Goal: Task Accomplishment & Management: Complete application form

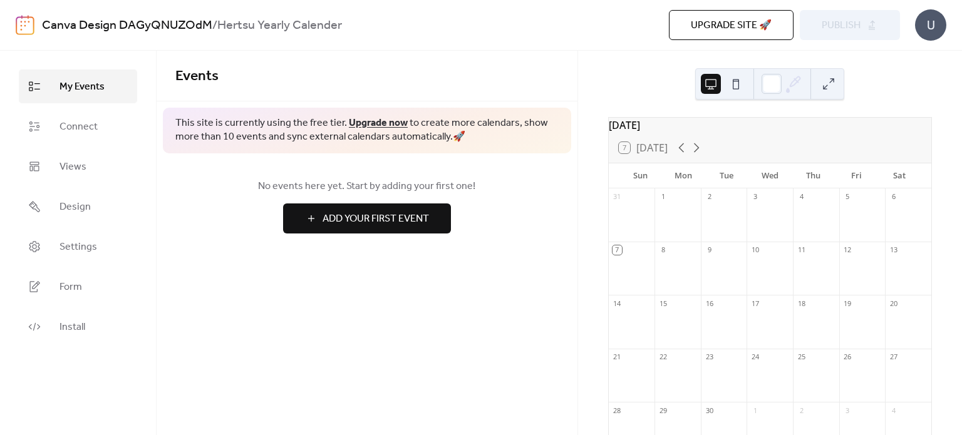
click at [387, 227] on span "Add Your First Event" at bounding box center [376, 219] width 107 height 15
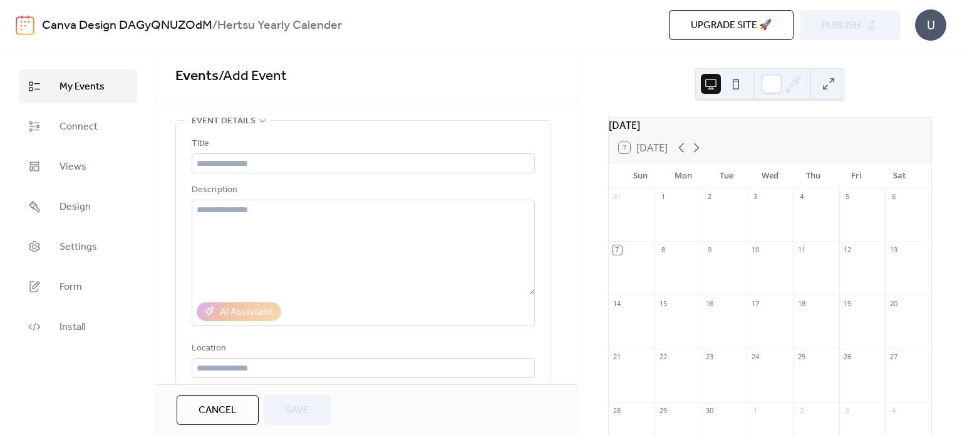
click at [420, 98] on div "Events / Add Event" at bounding box center [367, 76] width 421 height 51
click at [732, 86] on button at bounding box center [736, 84] width 20 height 20
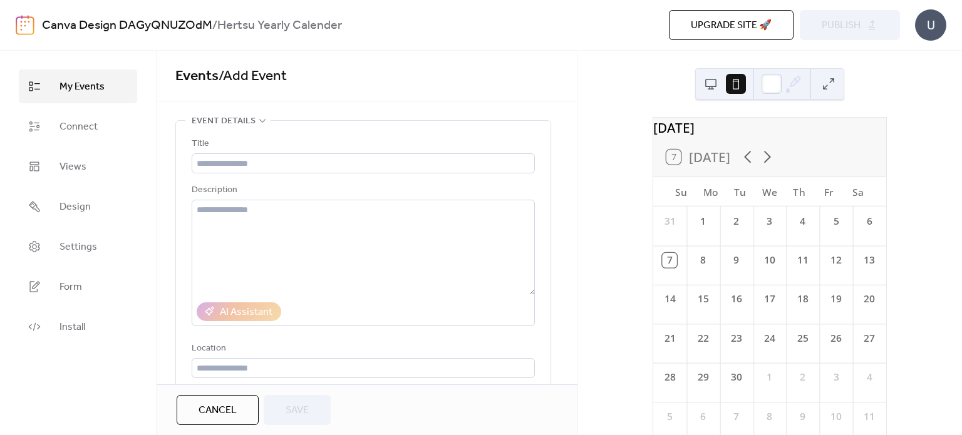
click at [714, 86] on button at bounding box center [711, 84] width 20 height 20
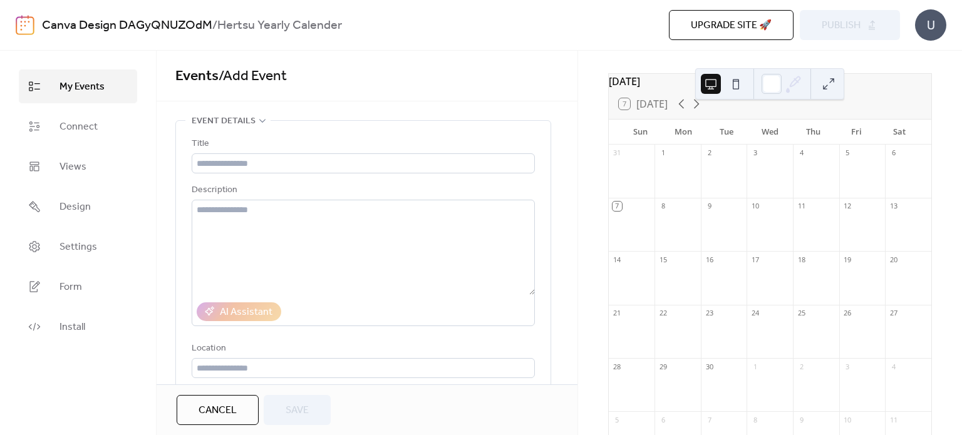
scroll to position [53, 0]
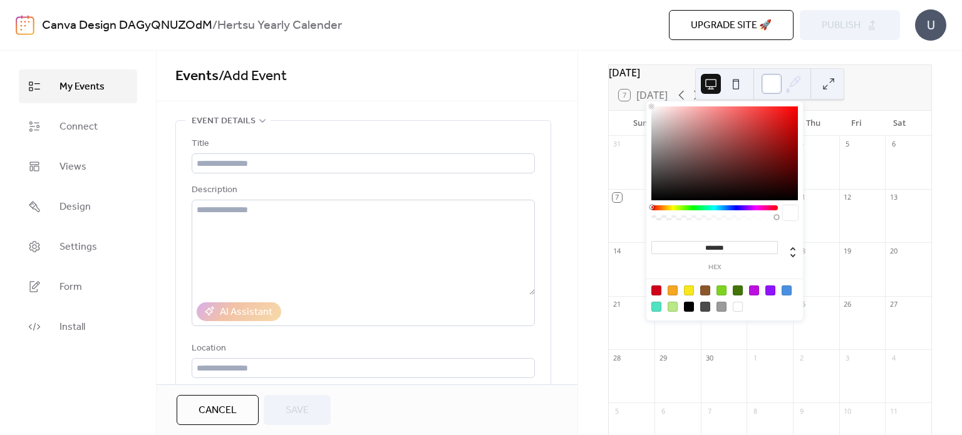
click at [779, 82] on div at bounding box center [772, 84] width 20 height 20
click at [689, 149] on div at bounding box center [725, 154] width 147 height 94
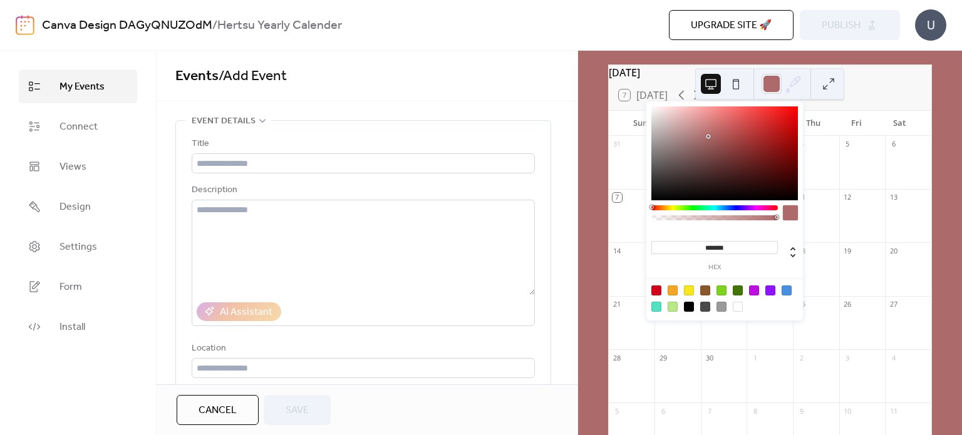
click at [708, 137] on div at bounding box center [725, 154] width 147 height 94
click at [650, 105] on div "******* hex" at bounding box center [725, 212] width 157 height 222
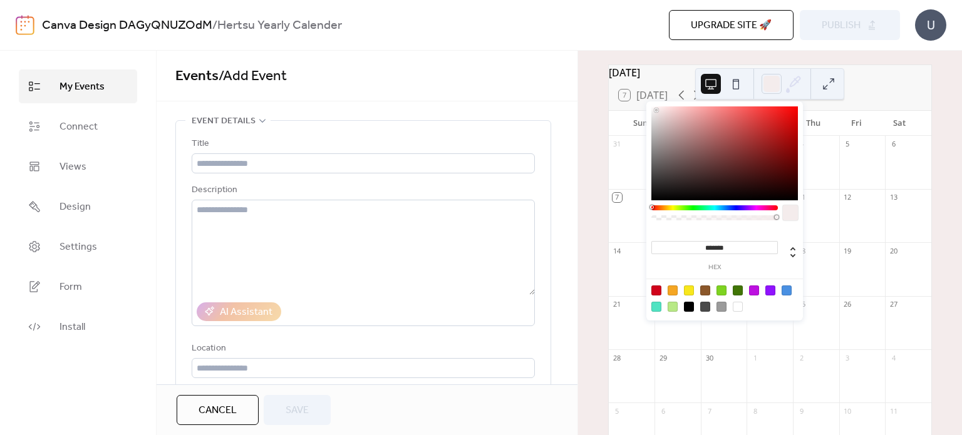
click at [657, 110] on div at bounding box center [725, 154] width 147 height 94
type input "*******"
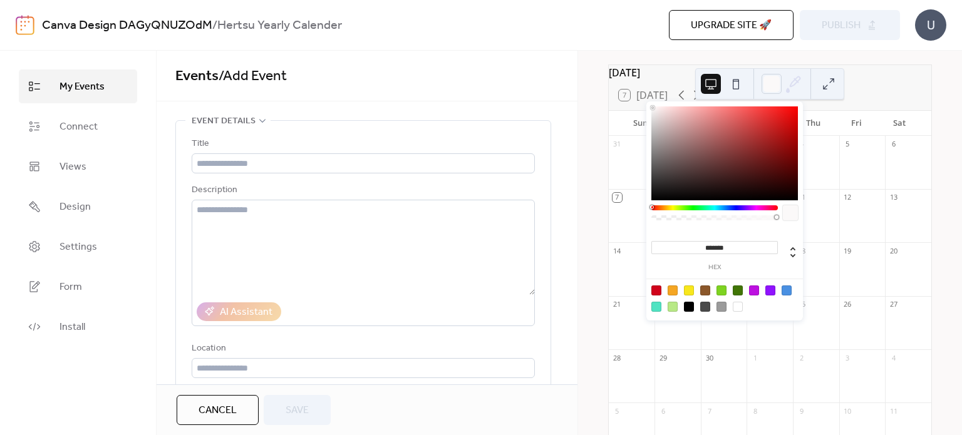
click at [653, 108] on div at bounding box center [725, 154] width 147 height 94
click at [882, 100] on div "7 [DATE]" at bounding box center [770, 95] width 323 height 30
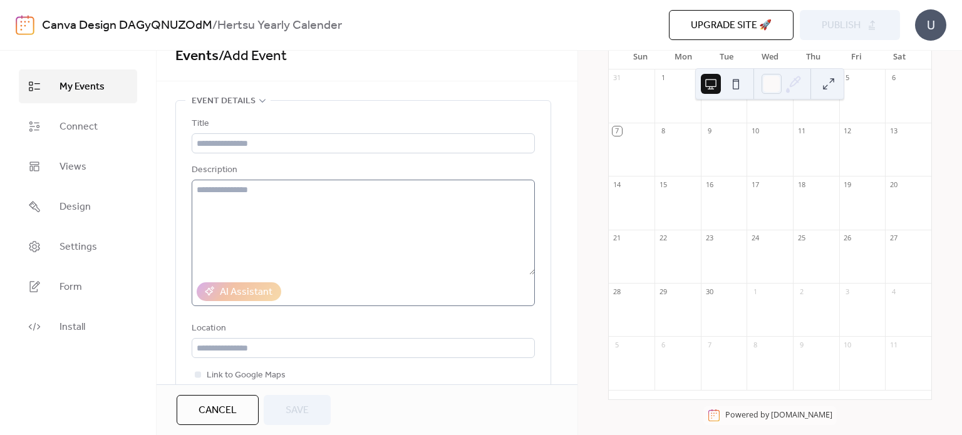
scroll to position [0, 0]
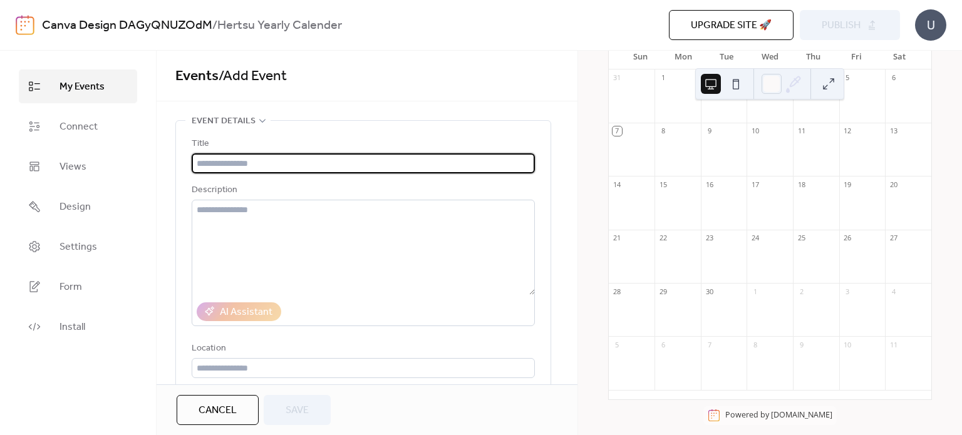
click at [376, 166] on input "text" at bounding box center [363, 163] width 343 height 20
type input "*****"
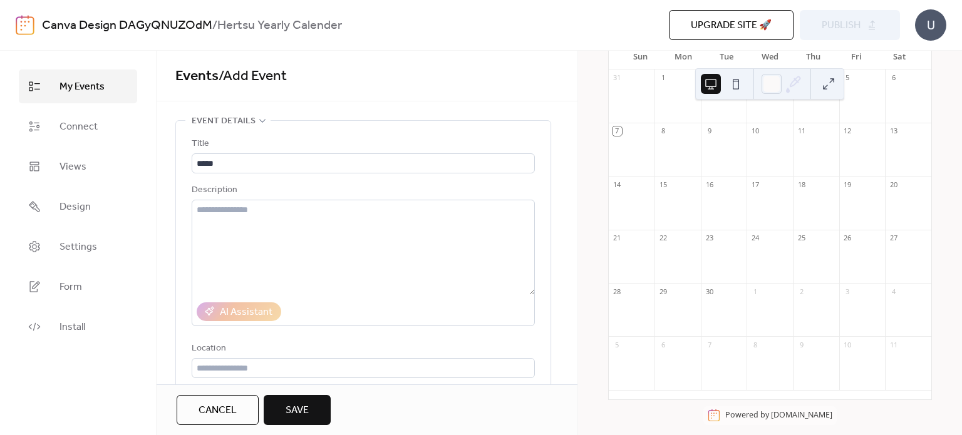
click at [311, 408] on button "Save" at bounding box center [297, 410] width 67 height 30
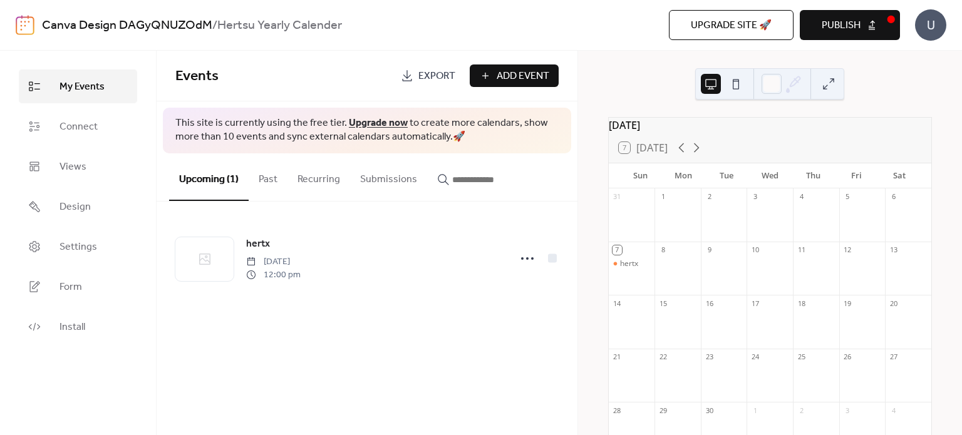
click at [438, 80] on span "Export" at bounding box center [437, 76] width 37 height 15
click at [504, 71] on span "Add Event" at bounding box center [523, 76] width 53 height 15
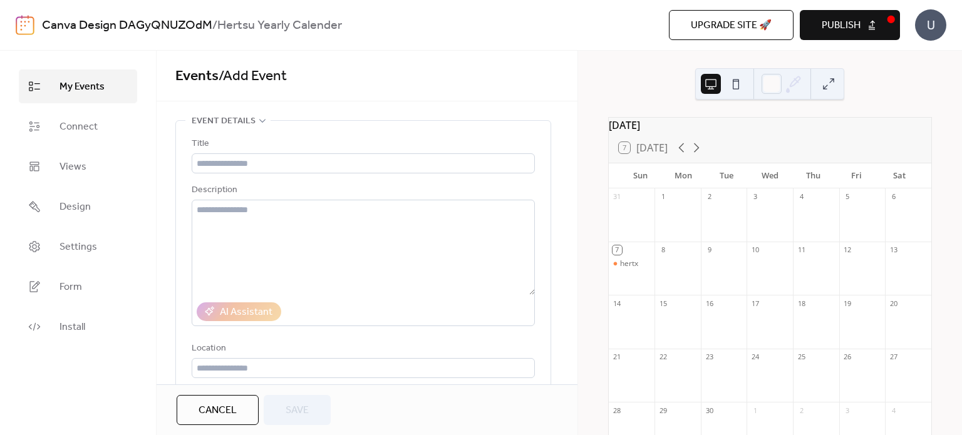
click at [841, 33] on span "Publish" at bounding box center [841, 25] width 39 height 15
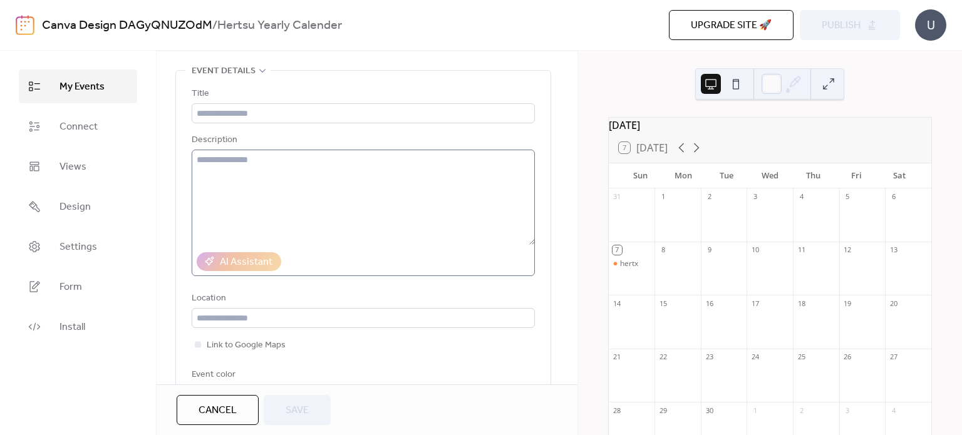
scroll to position [51, 0]
click at [113, 127] on link "Connect" at bounding box center [78, 127] width 118 height 34
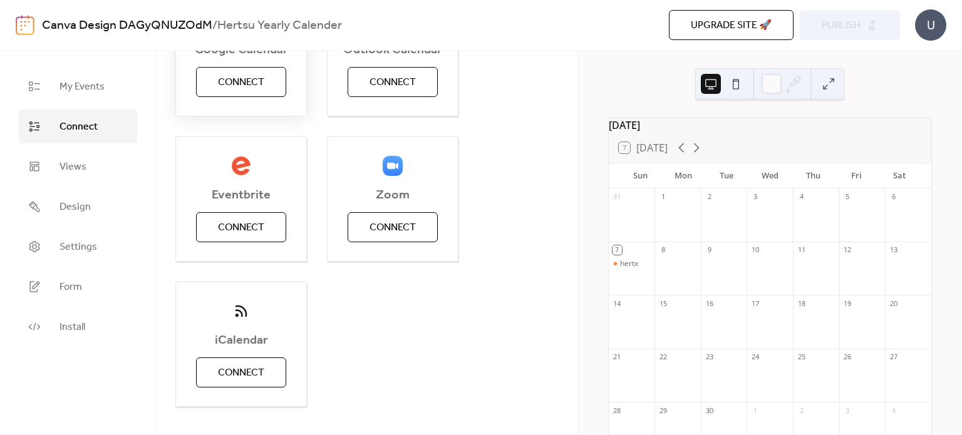
scroll to position [254, 0]
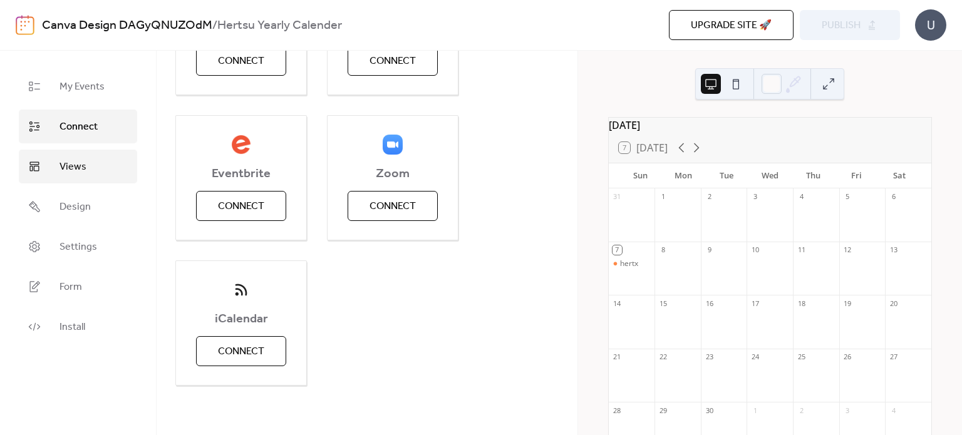
click at [112, 168] on link "Views" at bounding box center [78, 167] width 118 height 34
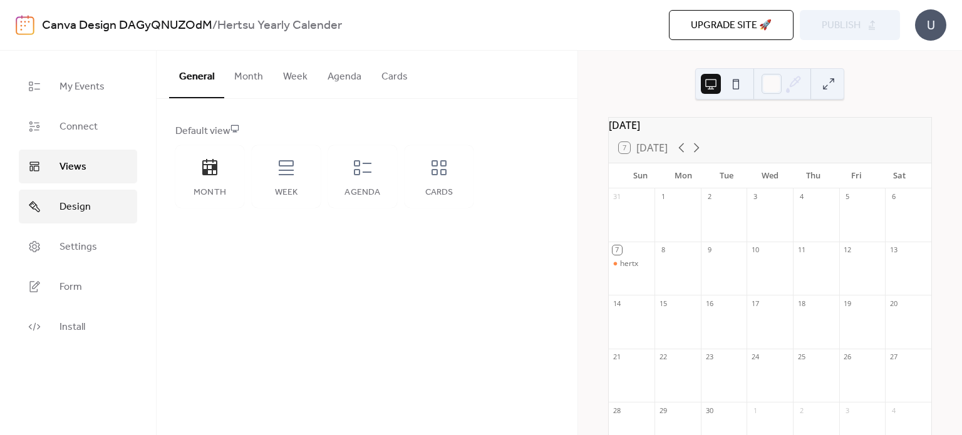
click at [108, 217] on link "Design" at bounding box center [78, 207] width 118 height 34
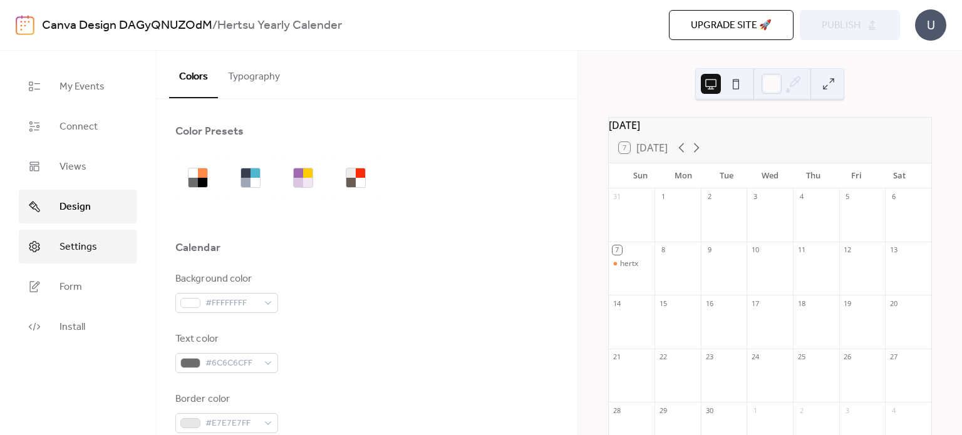
click at [104, 245] on link "Settings" at bounding box center [78, 247] width 118 height 34
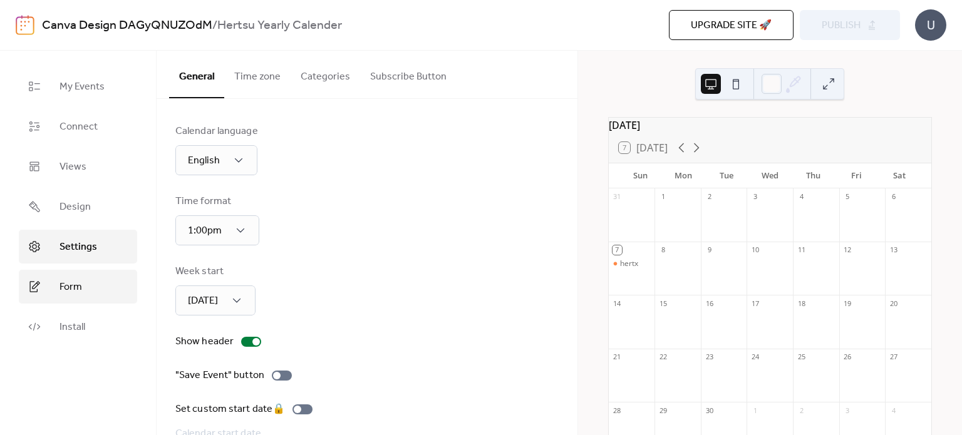
click at [98, 271] on link "Form" at bounding box center [78, 287] width 118 height 34
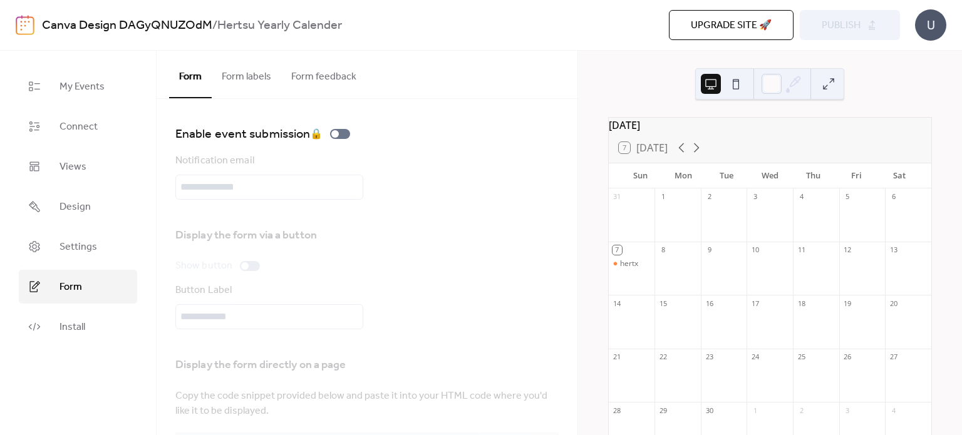
click at [88, 308] on ul "My Events Connect Views Design Settings Form Install" at bounding box center [78, 207] width 118 height 274
click at [87, 316] on link "Install" at bounding box center [78, 327] width 118 height 34
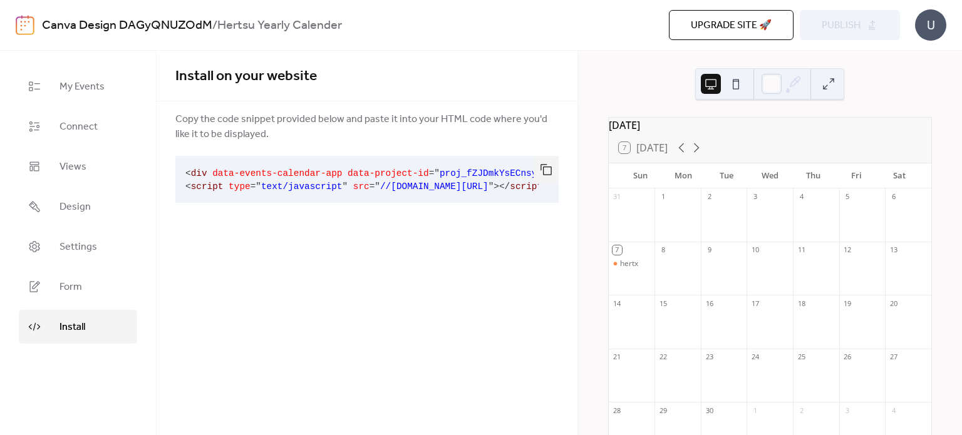
click at [469, 169] on span "proj_fZJDmkYsECnsyDap8Zt75" at bounding box center [510, 174] width 141 height 10
click at [202, 174] on span "div" at bounding box center [199, 174] width 16 height 10
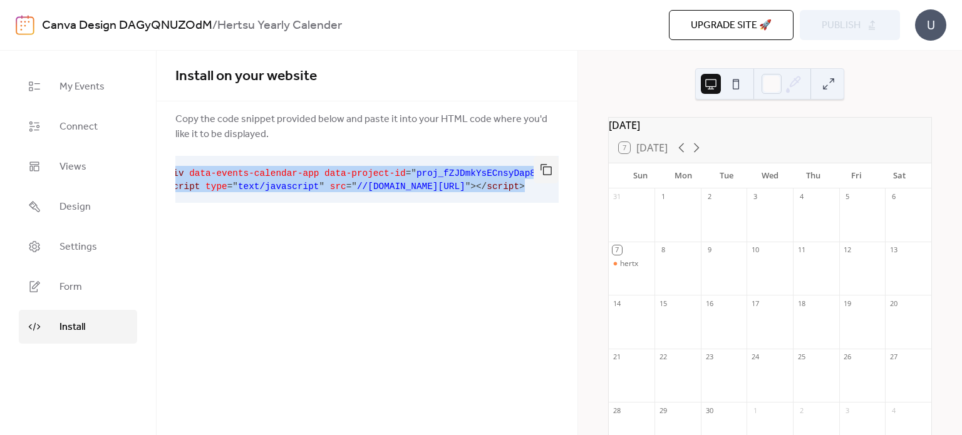
scroll to position [0, 63]
drag, startPoint x: 185, startPoint y: 172, endPoint x: 546, endPoint y: 184, distance: 361.7
click at [546, 184] on div "< div data-events-calendar-app data-project-id = " proj_fZJDmkYsECnsyDap8Zt75 "…" at bounding box center [366, 179] width 383 height 47
click at [524, 184] on pre "< div data-events-calendar-app data-project-id = " proj_fZJDmkYsECnsyDap8Zt75 "…" at bounding box center [356, 179] width 363 height 47
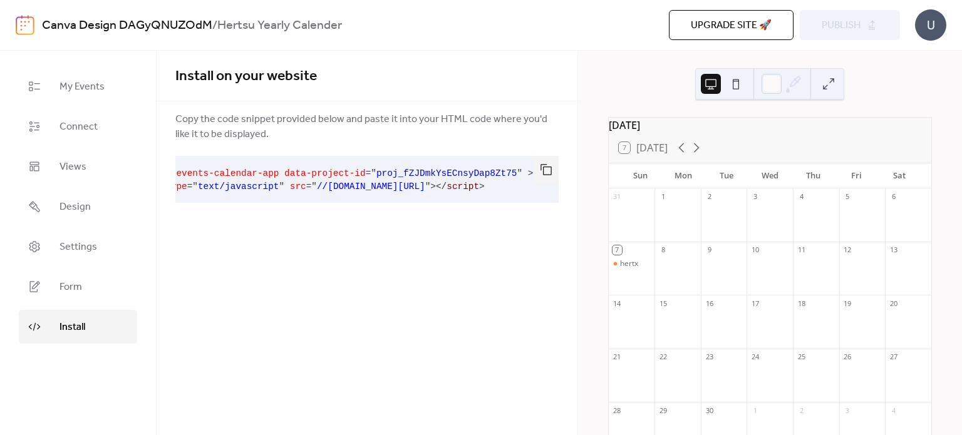
click at [524, 184] on pre "< div data-events-calendar-app data-project-id = " proj_fZJDmkYsECnsyDap8Zt75 "…" at bounding box center [356, 179] width 363 height 47
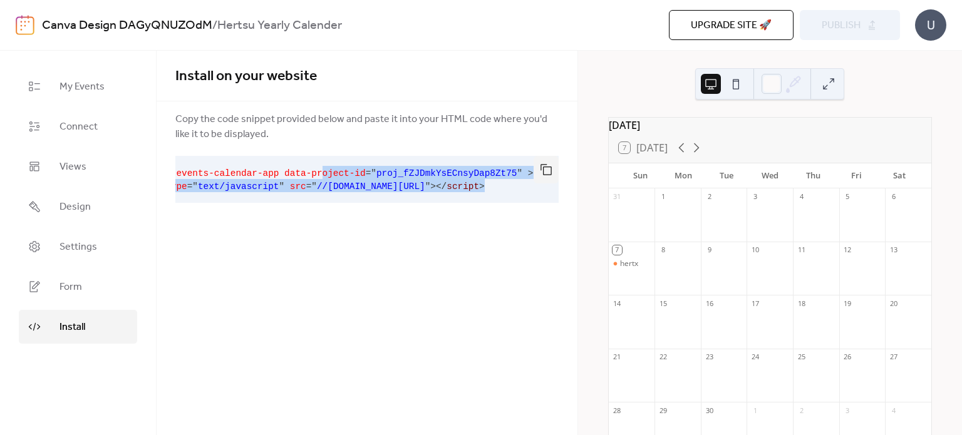
drag, startPoint x: 524, startPoint y: 184, endPoint x: 306, endPoint y: 169, distance: 218.5
click at [306, 169] on pre "< div data-events-calendar-app data-project-id = " proj_fZJDmkYsECnsyDap8Zt75 "…" at bounding box center [356, 179] width 363 height 47
click at [310, 198] on pre "< div data-events-calendar-app data-project-id = " proj_fZJDmkYsECnsyDap8Zt75 "…" at bounding box center [356, 179] width 363 height 47
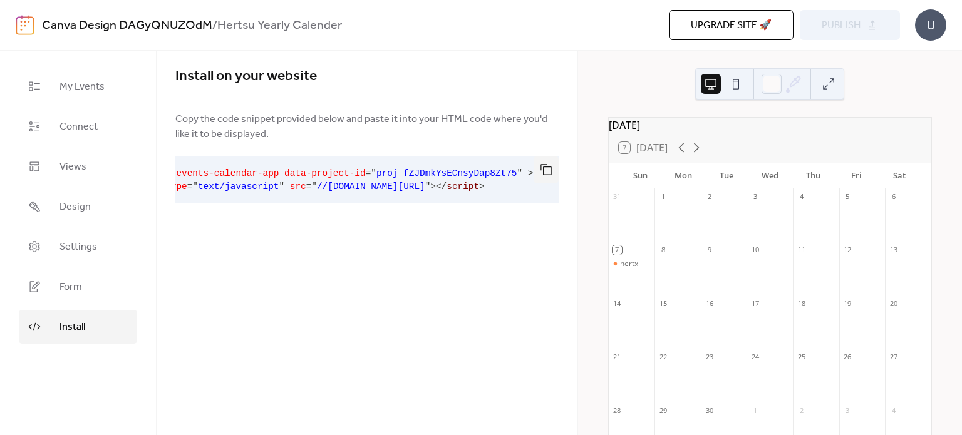
scroll to position [0, 0]
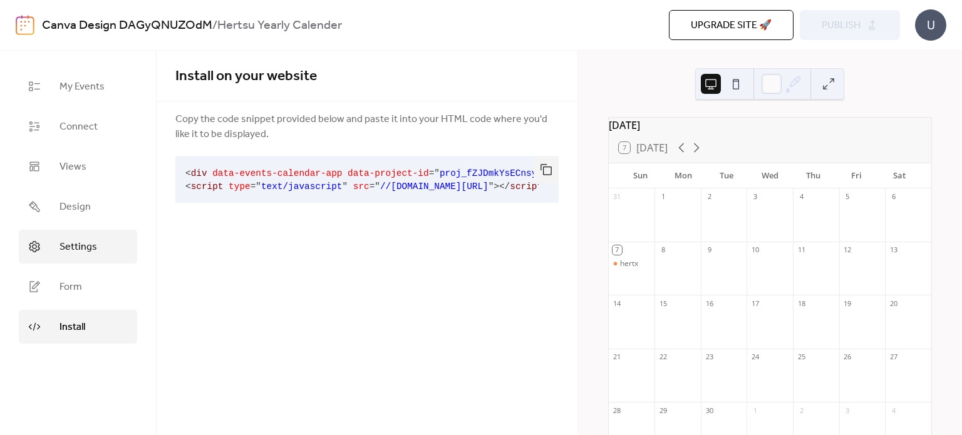
click at [95, 233] on link "Settings" at bounding box center [78, 247] width 118 height 34
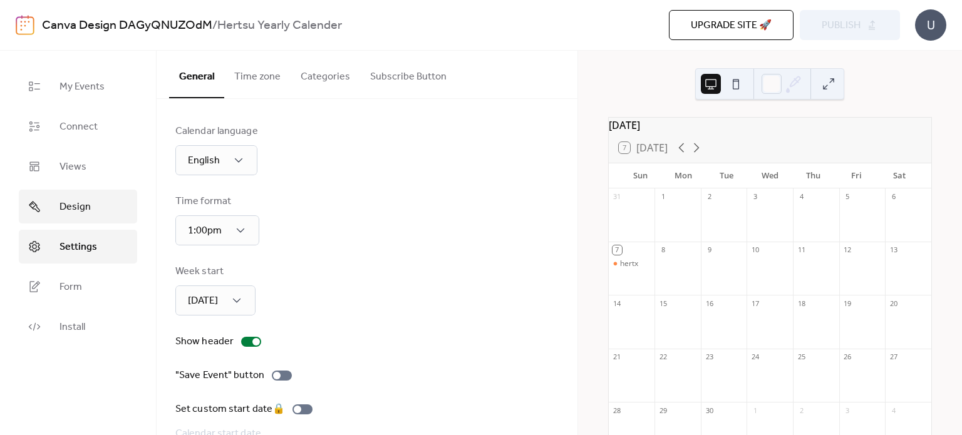
click at [98, 209] on link "Design" at bounding box center [78, 207] width 118 height 34
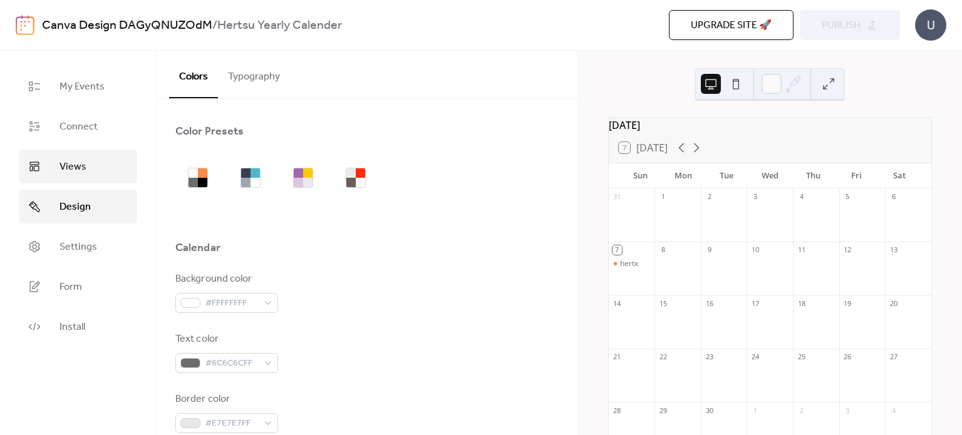
click at [110, 154] on link "Views" at bounding box center [78, 167] width 118 height 34
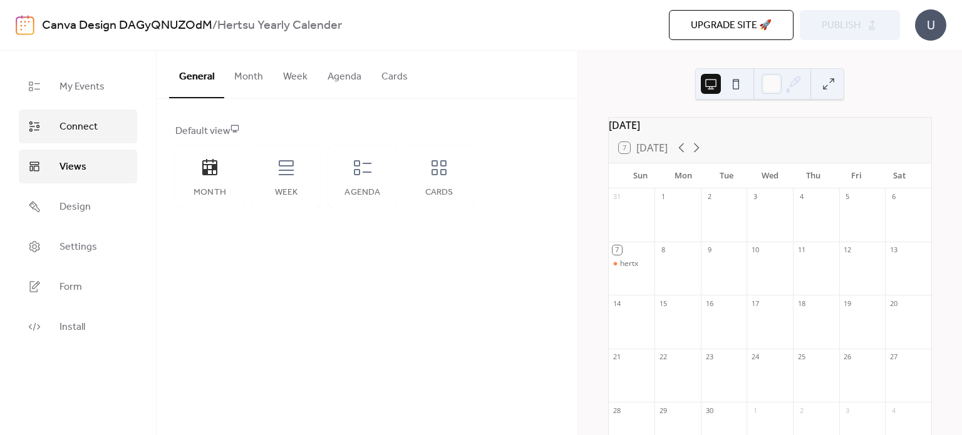
click at [111, 132] on link "Connect" at bounding box center [78, 127] width 118 height 34
